Goal: Task Accomplishment & Management: Manage account settings

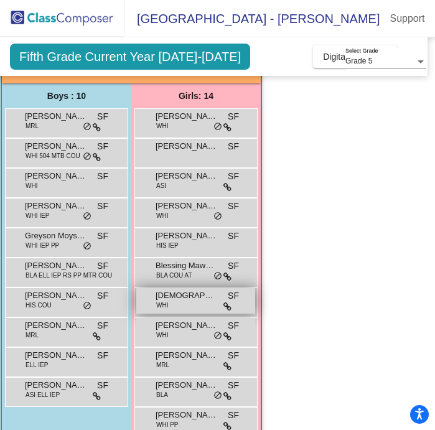
scroll to position [114, 8]
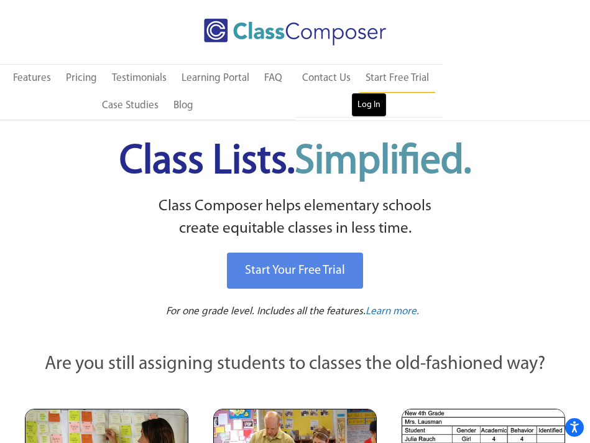
click at [367, 108] on link "Log In" at bounding box center [368, 105] width 35 height 25
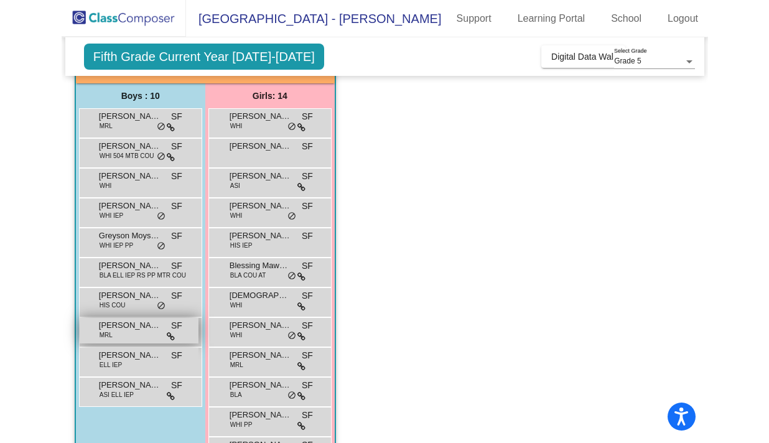
scroll to position [110, 0]
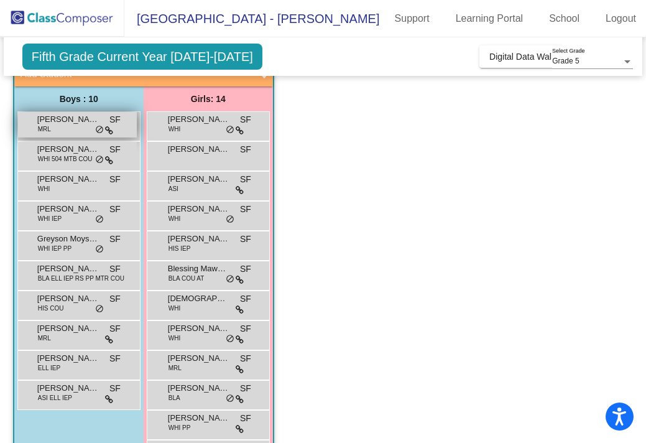
click at [70, 132] on div "Antonious Attia MRL SF lock do_not_disturb_alt" at bounding box center [77, 125] width 119 height 26
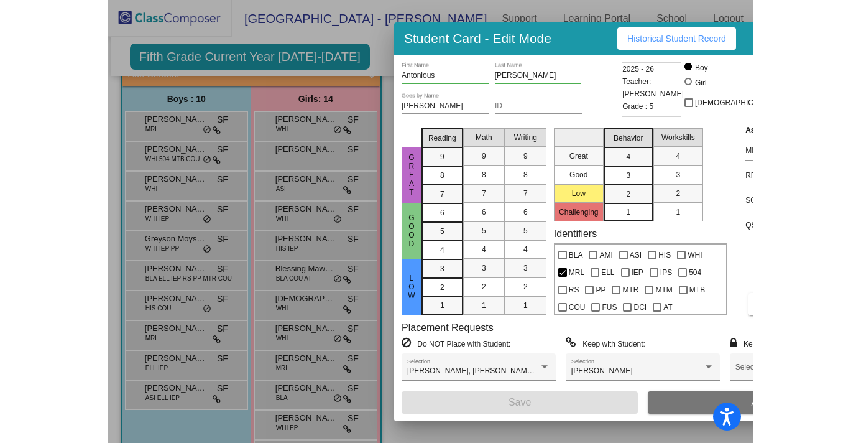
scroll to position [88, 0]
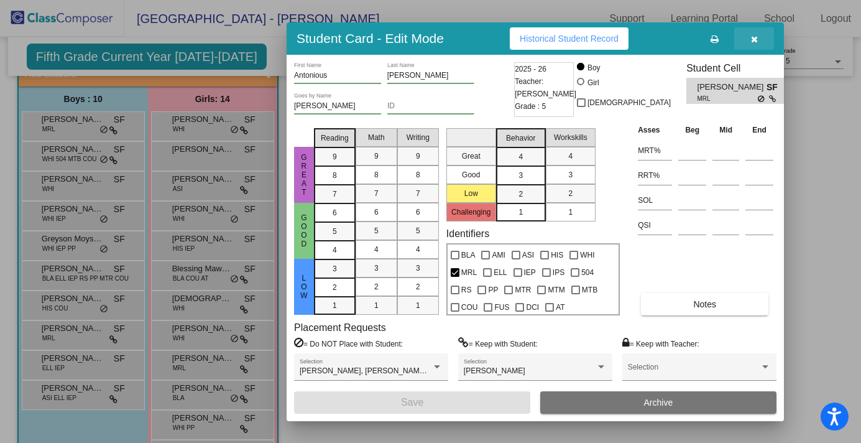
click at [590, 37] on icon "button" at bounding box center [754, 39] width 7 height 9
